Goal: Obtain resource: Obtain resource

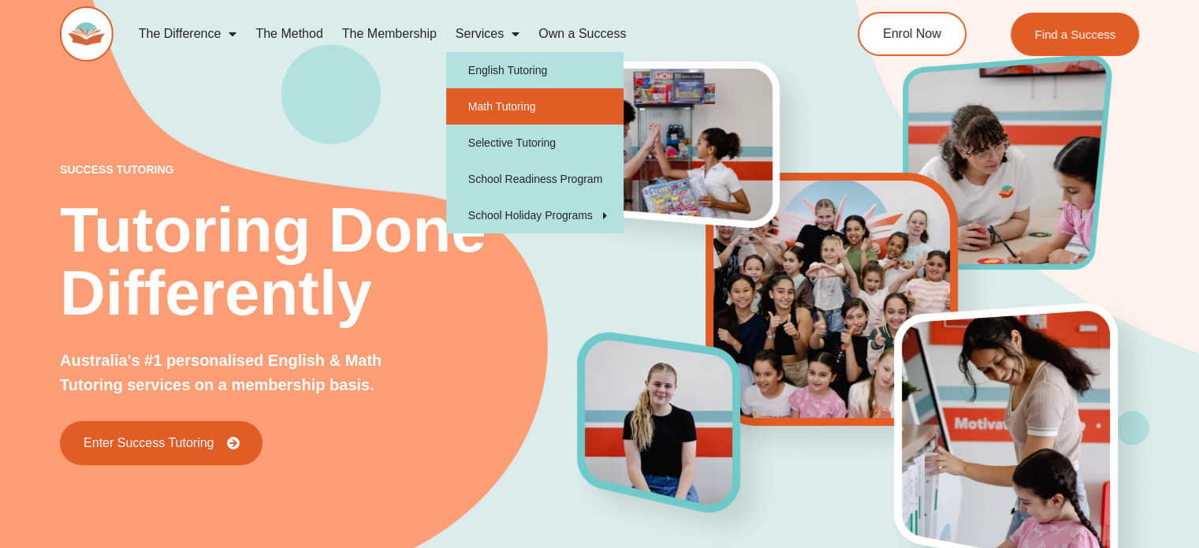
click at [490, 104] on link "Math Tutoring" at bounding box center [534, 106] width 177 height 36
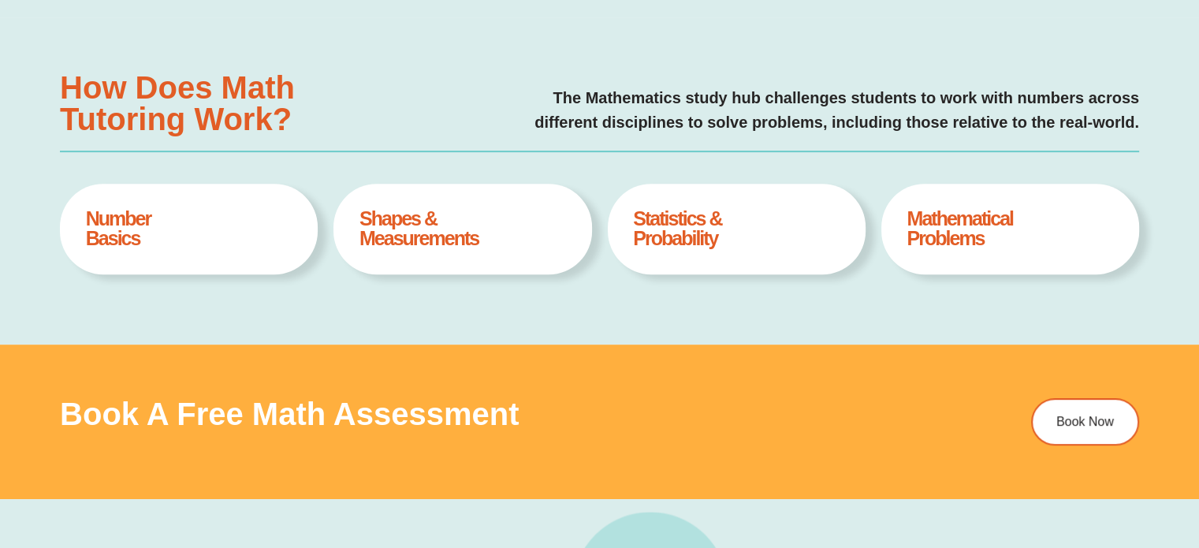
type input "*"
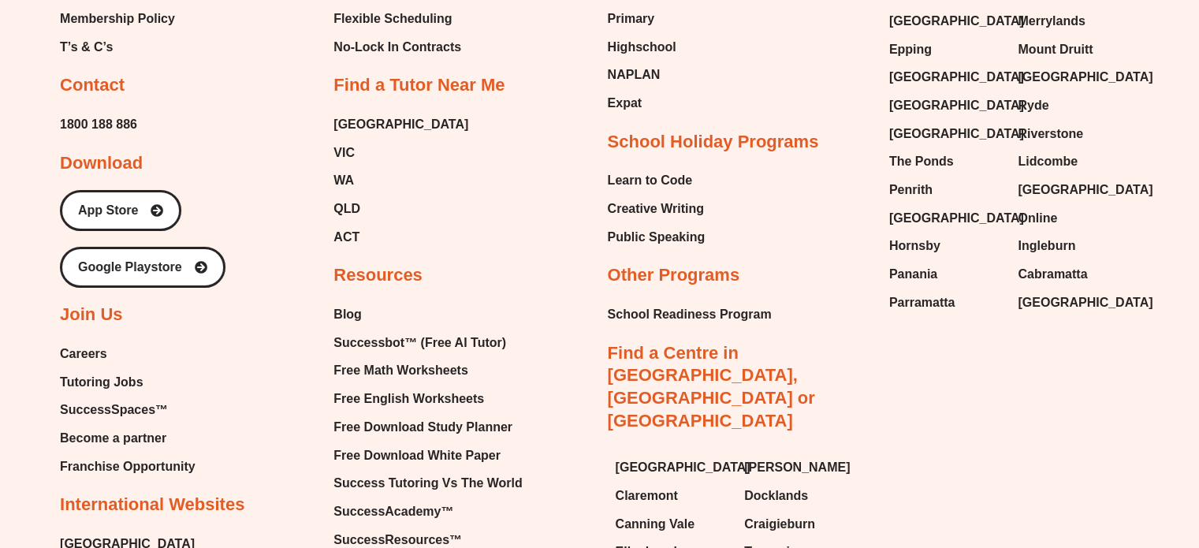
scroll to position [5676, 0]
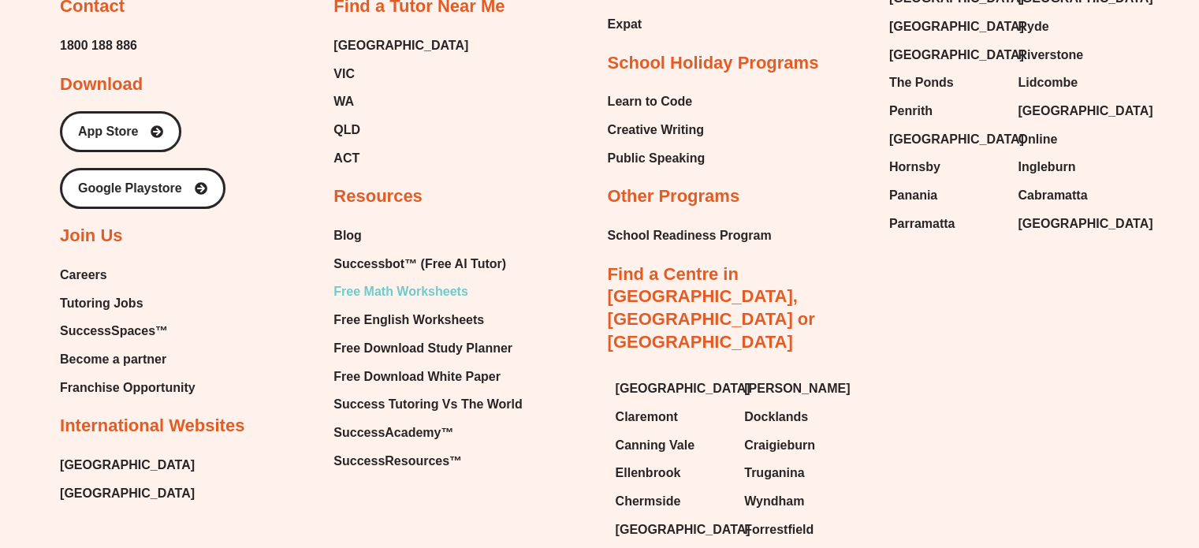
click at [437, 287] on span "Free Math Worksheets" at bounding box center [400, 292] width 134 height 24
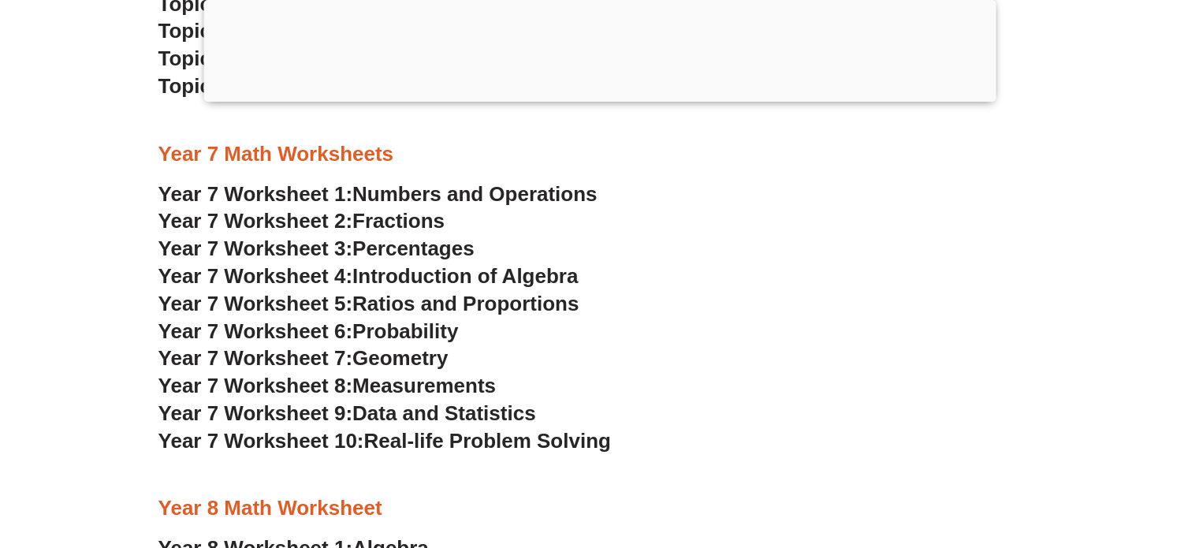
scroll to position [4651, 0]
